Goal: Browse casually

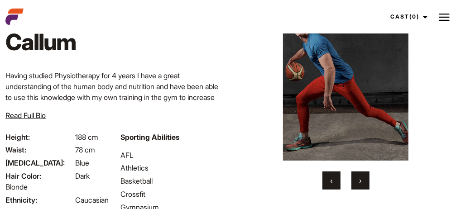
scroll to position [91, 0]
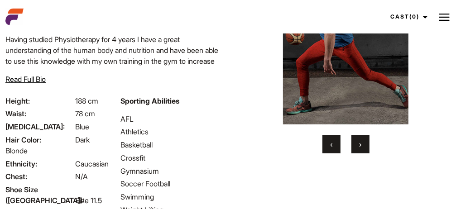
click at [358, 153] on button "›" at bounding box center [361, 144] width 18 height 18
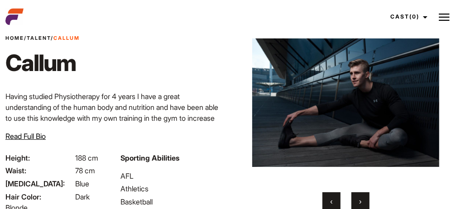
scroll to position [45, 0]
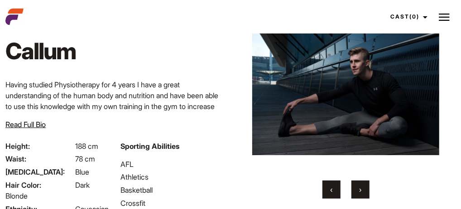
click at [360, 185] on span "›" at bounding box center [360, 189] width 2 height 9
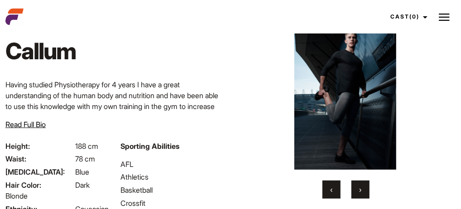
click at [360, 185] on span "›" at bounding box center [360, 189] width 2 height 9
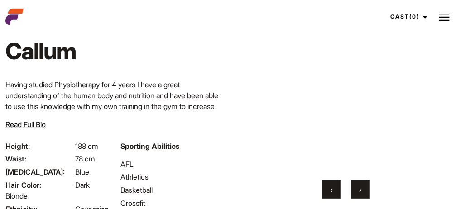
click at [360, 185] on span "›" at bounding box center [360, 189] width 2 height 9
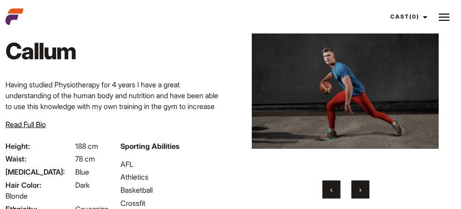
click at [360, 185] on span "›" at bounding box center [360, 189] width 2 height 9
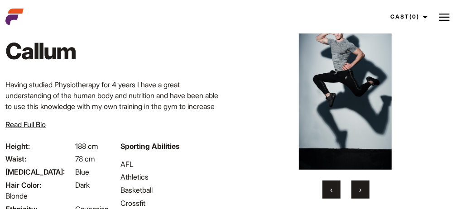
click at [360, 185] on span "›" at bounding box center [360, 189] width 2 height 9
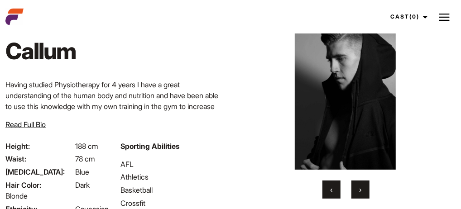
click at [360, 185] on span "›" at bounding box center [360, 189] width 2 height 9
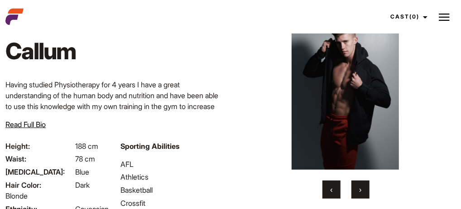
click at [360, 185] on span "›" at bounding box center [360, 189] width 2 height 9
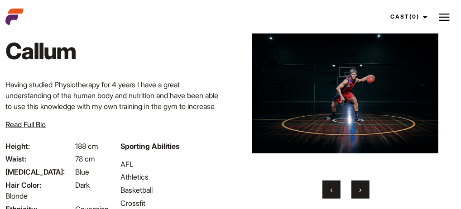
click at [360, 185] on span "›" at bounding box center [360, 189] width 2 height 9
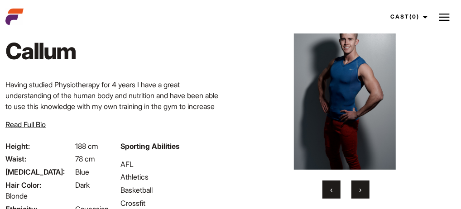
click at [331, 186] on span "‹" at bounding box center [331, 189] width 2 height 9
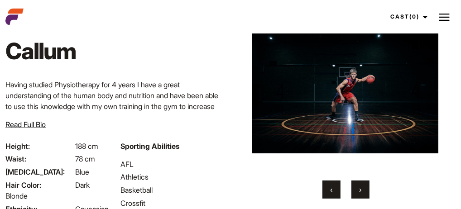
click at [355, 189] on button "›" at bounding box center [361, 190] width 18 height 18
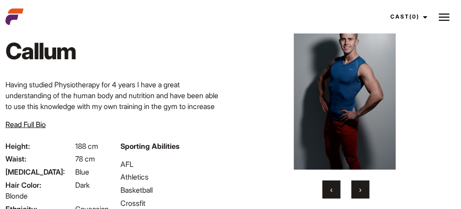
click at [355, 189] on button "›" at bounding box center [361, 190] width 18 height 18
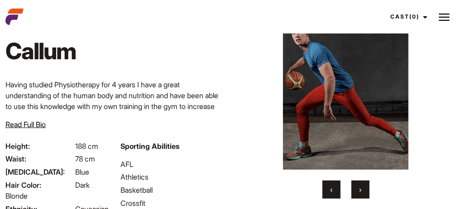
click at [355, 189] on button "›" at bounding box center [361, 190] width 18 height 18
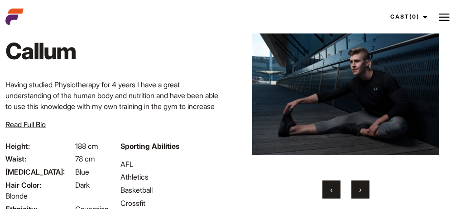
click at [355, 189] on button "›" at bounding box center [361, 190] width 18 height 18
